Goal: Subscribe to service/newsletter

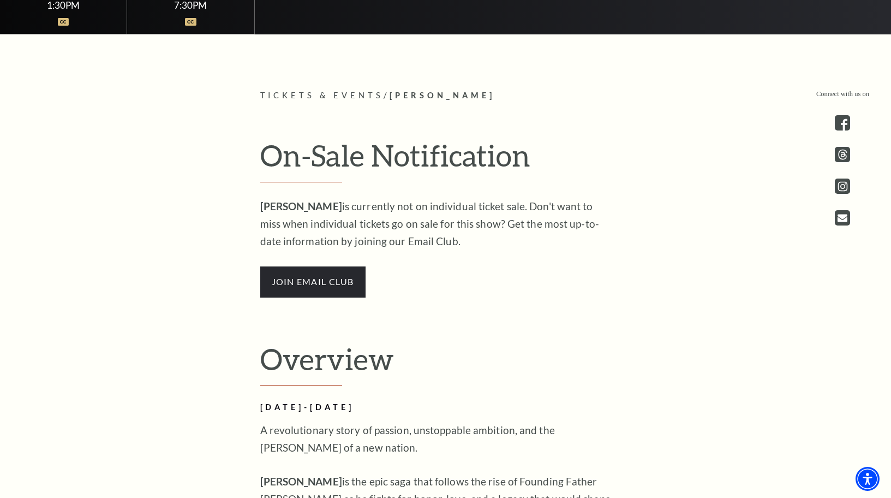
scroll to position [709, 0]
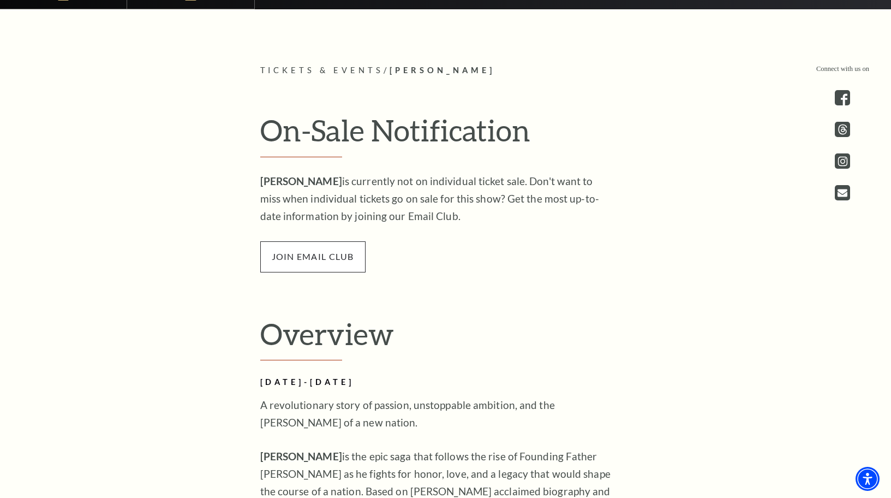
click at [325, 260] on span "join email club" at bounding box center [312, 256] width 105 height 31
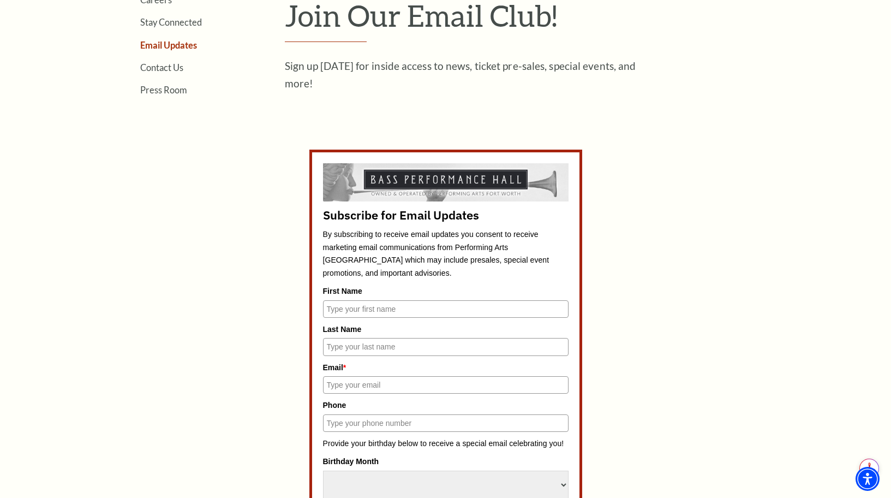
scroll to position [382, 0]
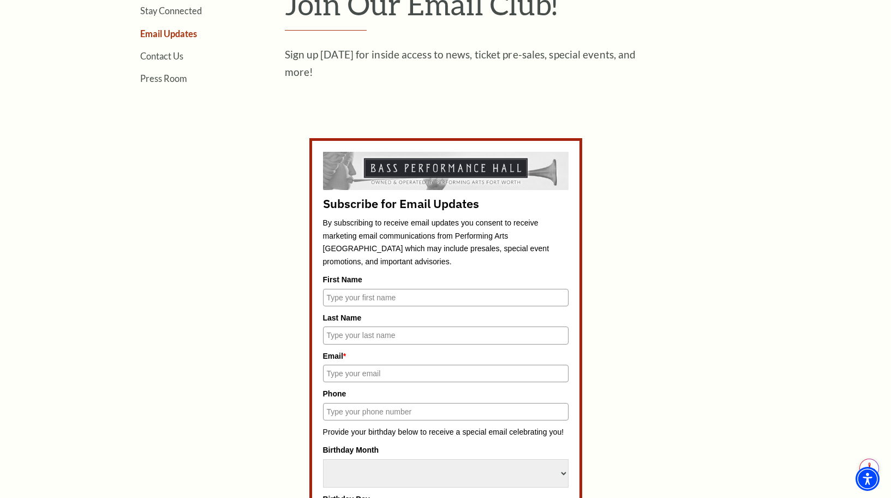
click at [388, 303] on input "First Name" at bounding box center [445, 297] width 245 height 17
type input "[PERSON_NAME]"
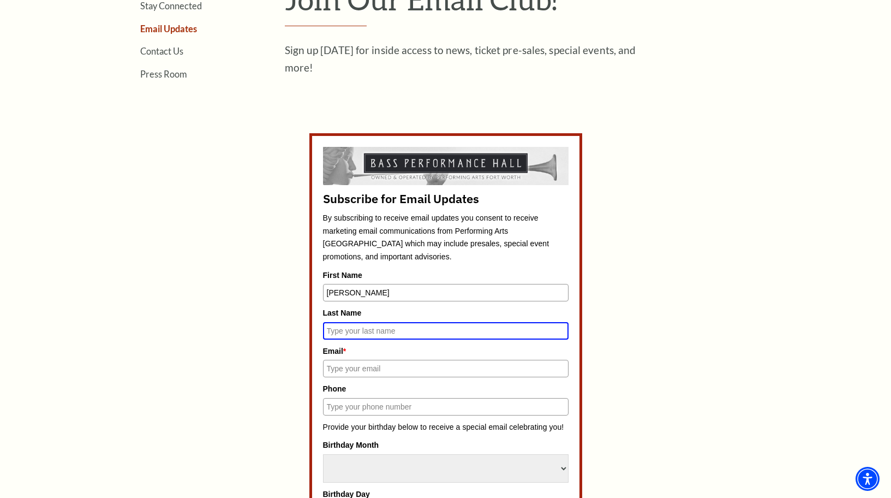
scroll to position [377, 0]
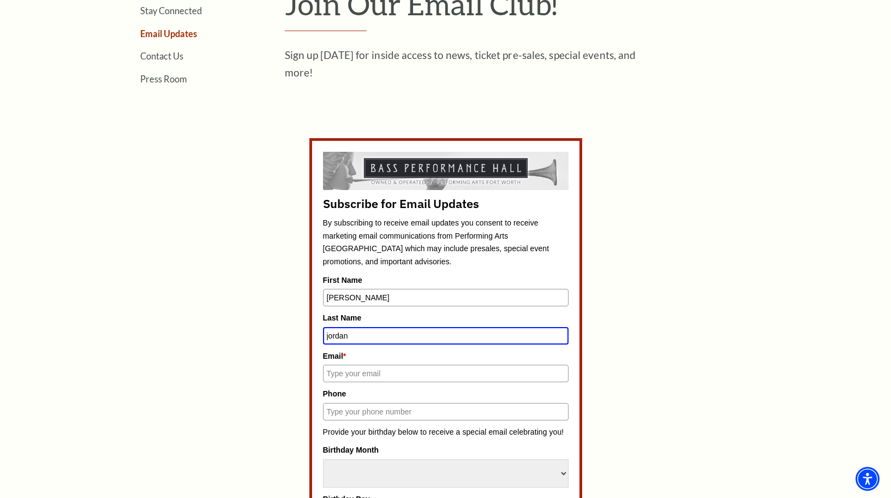
type input "jordan"
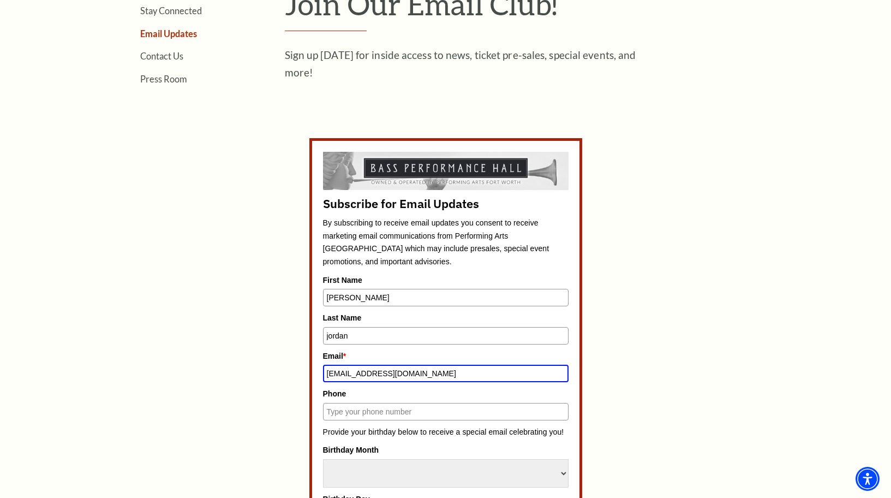
type input "[EMAIL_ADDRESS][DOMAIN_NAME]"
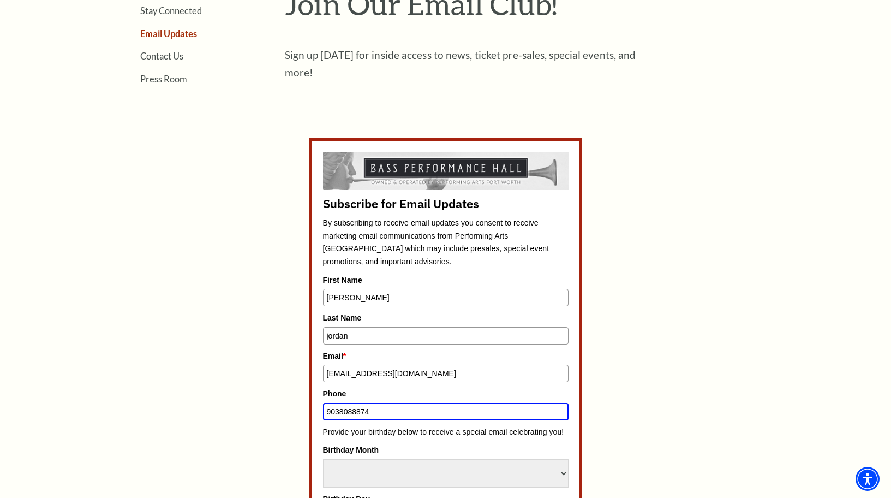
type input "9038088874"
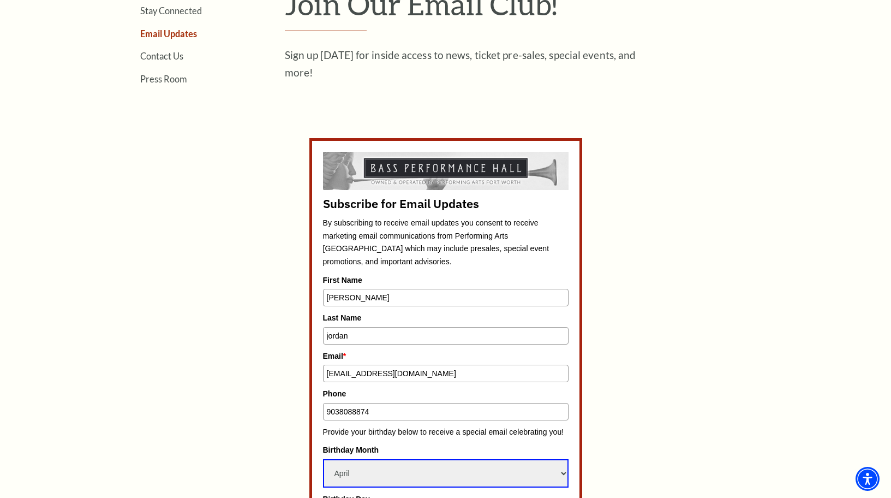
select select "May"
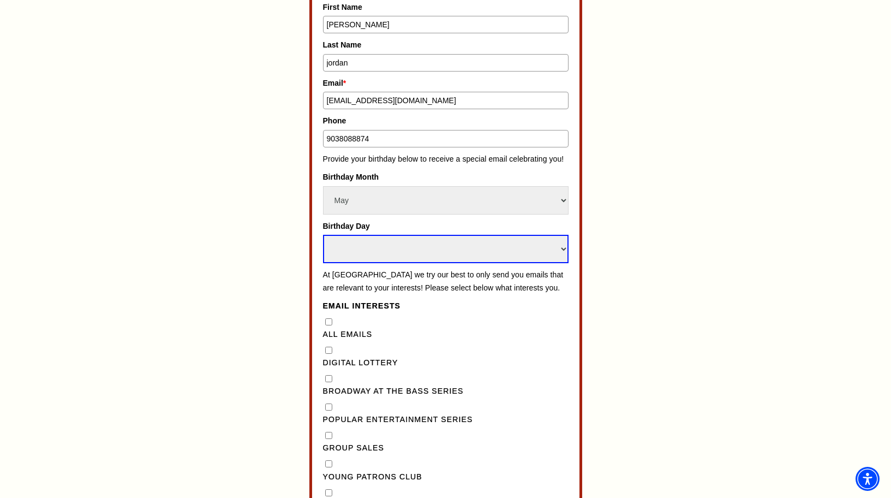
select select "7"
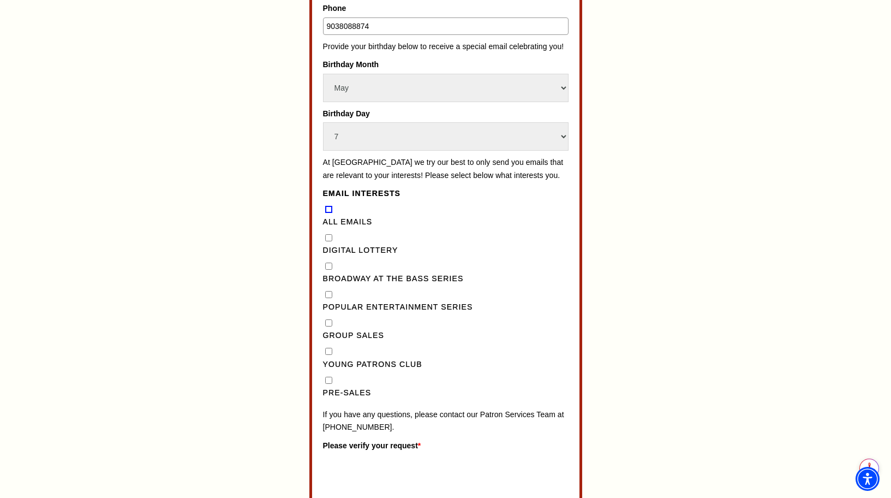
scroll to position [813, 0]
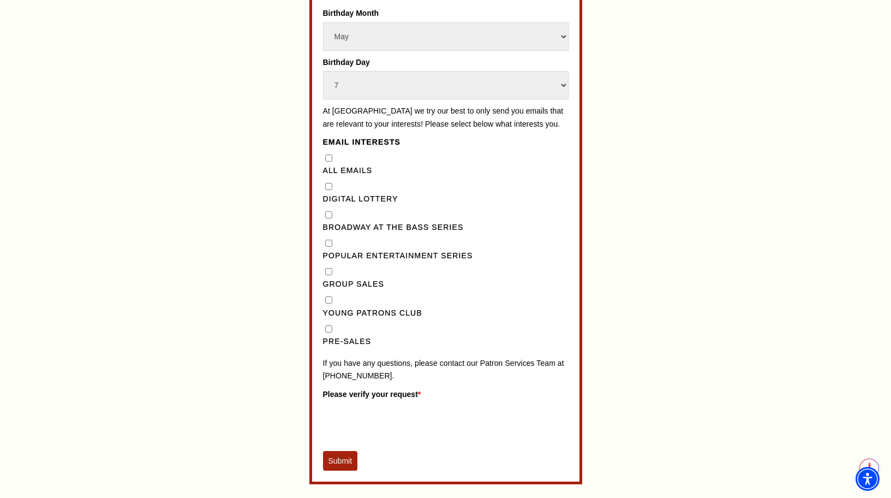
click at [331, 218] on Series"] "Broadway at the Bass Series" at bounding box center [328, 214] width 7 height 7
checkbox Series"] "true"
click at [331, 161] on Emails"] "All Emails" at bounding box center [328, 157] width 7 height 7
checkbox Emails"] "true"
click at [331, 190] on Lottery"] "Digital Lottery" at bounding box center [328, 186] width 7 height 7
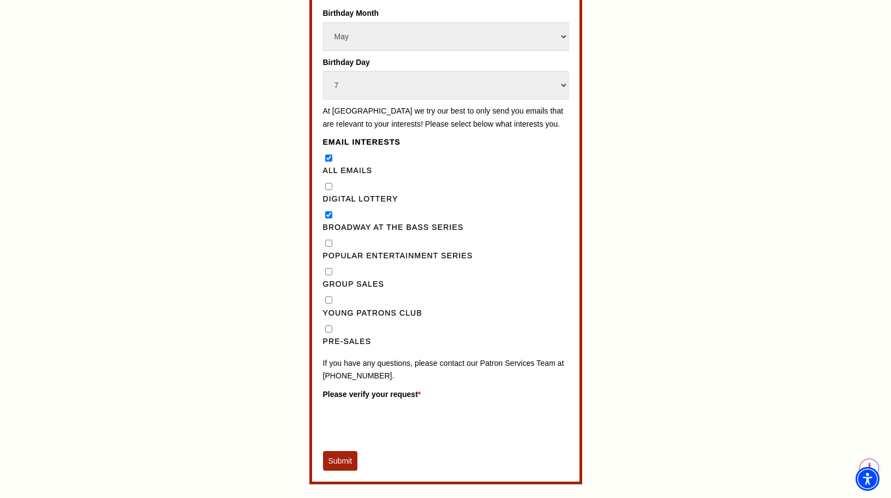
checkbox Lottery"] "true"
click at [329, 332] on input "Pre-Sales" at bounding box center [328, 328] width 7 height 7
checkbox input "true"
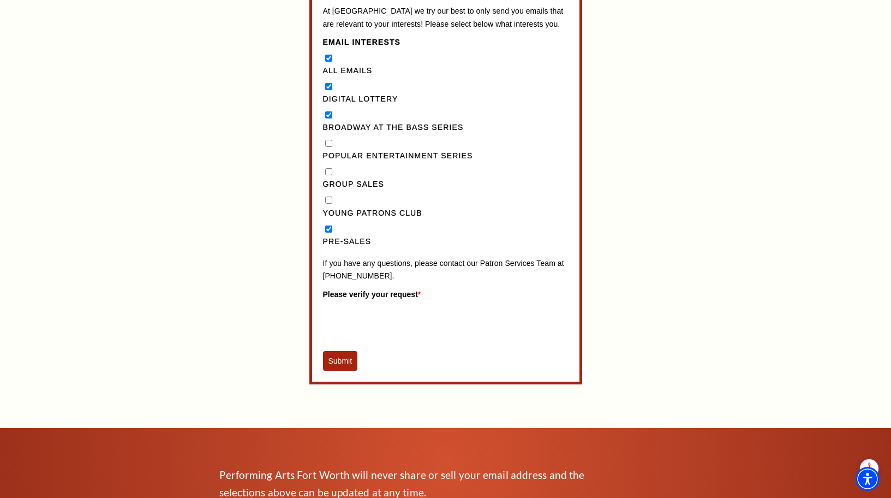
scroll to position [922, 0]
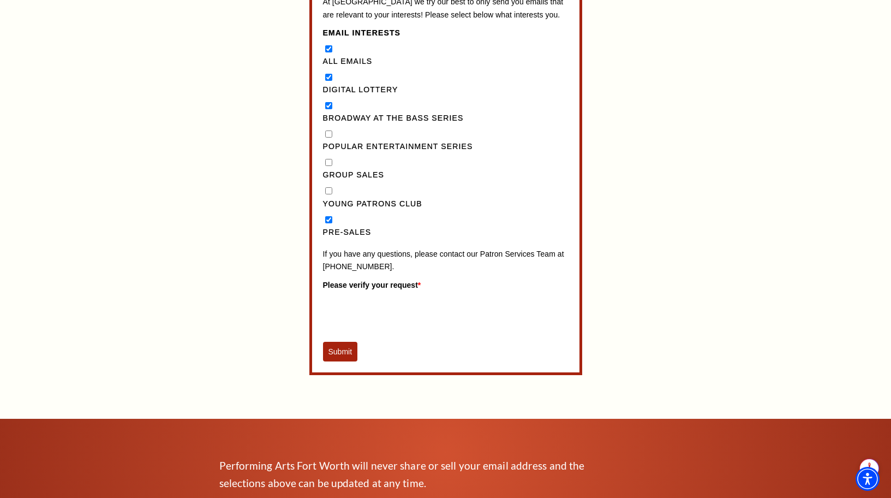
click at [337, 361] on button "Submit" at bounding box center [340, 352] width 35 height 20
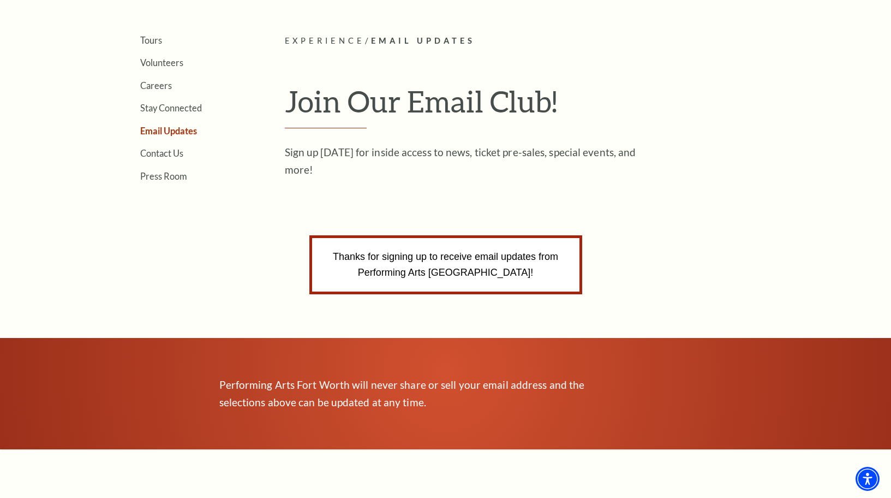
scroll to position [129, 0]
